Goal: Task Accomplishment & Management: Use online tool/utility

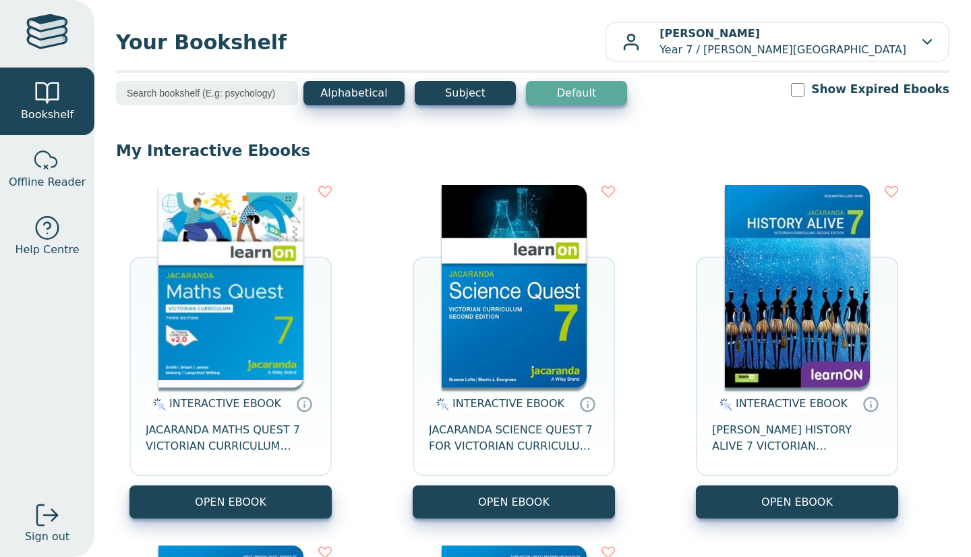
click at [270, 320] on img at bounding box center [231, 286] width 145 height 202
click at [501, 360] on img at bounding box center [514, 286] width 145 height 202
